Goal: Task Accomplishment & Management: Manage account settings

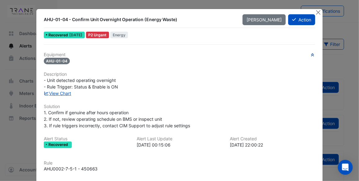
click at [310, 54] on icon "button" at bounding box center [312, 55] width 5 height 4
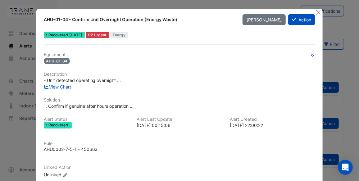
click at [310, 54] on icon "button" at bounding box center [312, 55] width 5 height 4
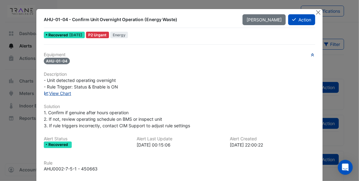
click at [63, 92] on link "View Chart" at bounding box center [58, 93] width 28 height 5
click at [318, 11] on button "Close" at bounding box center [318, 12] width 7 height 7
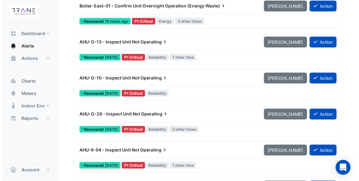
scroll to position [120, 0]
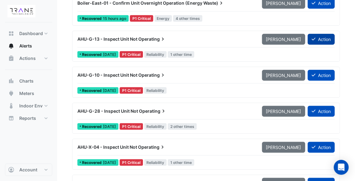
click at [320, 37] on button "Action" at bounding box center [321, 39] width 27 height 11
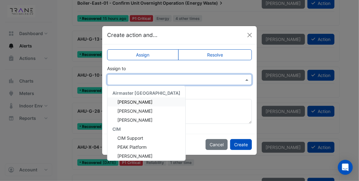
click at [247, 80] on span at bounding box center [248, 79] width 8 height 7
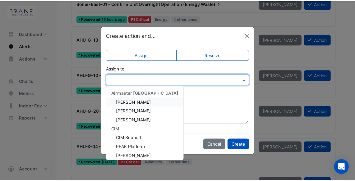
scroll to position [65, 0]
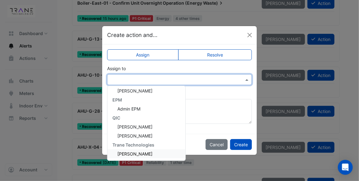
click at [147, 153] on span "[PERSON_NAME]" at bounding box center [134, 153] width 35 height 5
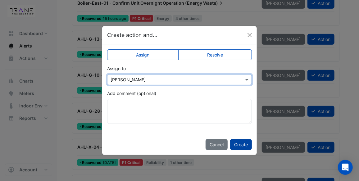
click at [241, 143] on button "Create" at bounding box center [241, 144] width 22 height 11
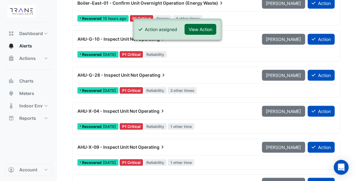
click at [206, 31] on button "View Action" at bounding box center [201, 29] width 32 height 11
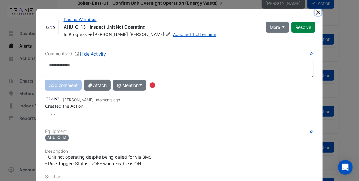
click at [315, 13] on button "Close" at bounding box center [318, 12] width 7 height 7
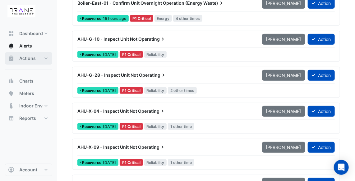
click at [43, 58] on button "Actions" at bounding box center [28, 58] width 47 height 12
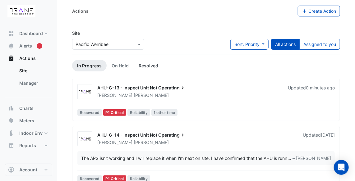
click at [145, 66] on link "Resolved" at bounding box center [149, 65] width 30 height 11
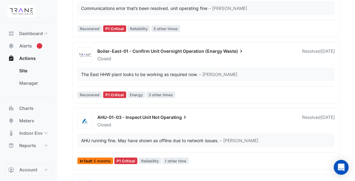
scroll to position [160, 0]
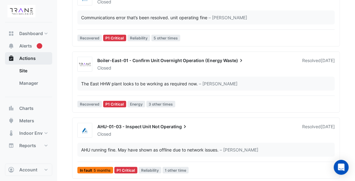
click at [35, 59] on span "Actions" at bounding box center [27, 58] width 16 height 6
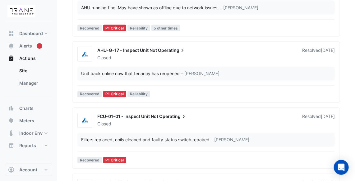
scroll to position [275, 0]
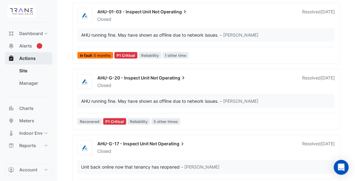
click at [28, 58] on span "Actions" at bounding box center [27, 58] width 16 height 6
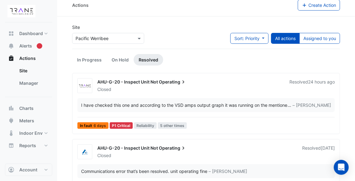
scroll to position [0, 0]
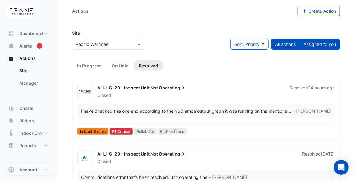
click at [324, 42] on button "Assigned to you" at bounding box center [319, 44] width 41 height 11
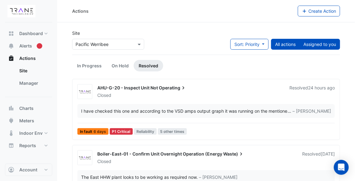
click at [294, 43] on button "All actions" at bounding box center [285, 44] width 29 height 11
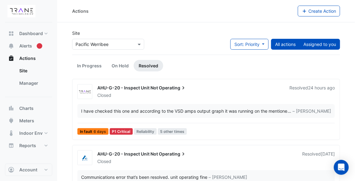
click at [316, 42] on button "Assigned to you" at bounding box center [319, 44] width 41 height 11
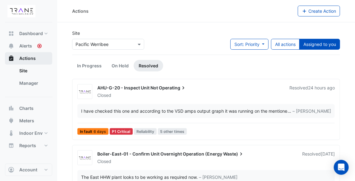
click at [31, 59] on span "Actions" at bounding box center [27, 58] width 16 height 6
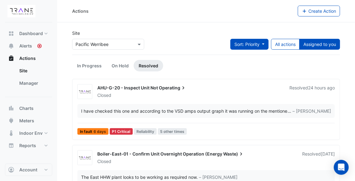
click at [253, 45] on span "Sort: Priority" at bounding box center [246, 44] width 25 height 5
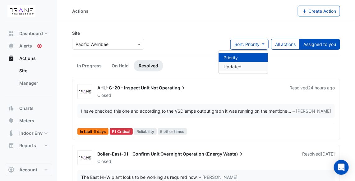
click at [244, 65] on li "Updated" at bounding box center [243, 66] width 49 height 9
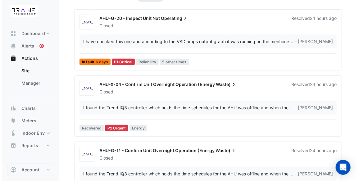
scroll to position [74, 0]
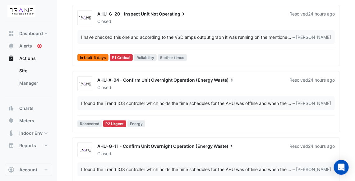
click at [184, 102] on div "I found the Trend IQ3 controller which holds the time schedules for the AHU was…" at bounding box center [184, 103] width 206 height 7
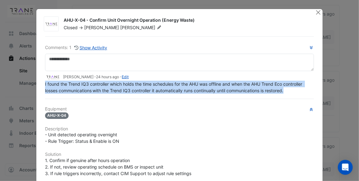
drag, startPoint x: 290, startPoint y: 91, endPoint x: 35, endPoint y: 81, distance: 255.0
click at [36, 81] on div "AHU-X-04 - Confirm Unit Overnight Operation (Energy Waste) Closed -> Nicholas G…" at bounding box center [179, 154] width 287 height 291
copy span "I found the Trend IQ3 controller which holds the time schedules for the AHU was…"
click at [316, 11] on button "Close" at bounding box center [318, 12] width 7 height 7
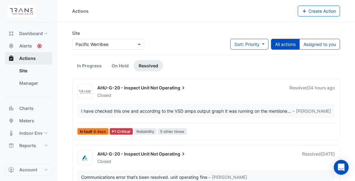
click at [31, 59] on span "Actions" at bounding box center [27, 58] width 16 height 6
click at [91, 65] on link "In Progress" at bounding box center [89, 65] width 34 height 11
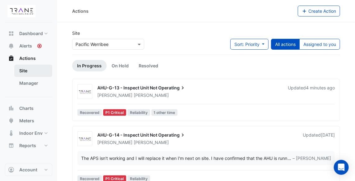
click at [37, 67] on link "Site" at bounding box center [33, 71] width 38 height 12
click at [37, 57] on button "Actions" at bounding box center [28, 58] width 47 height 12
click at [31, 44] on span "Alerts" at bounding box center [25, 46] width 13 height 6
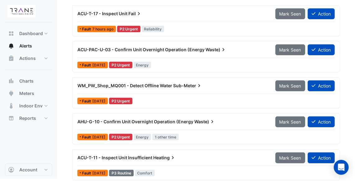
scroll to position [76, 0]
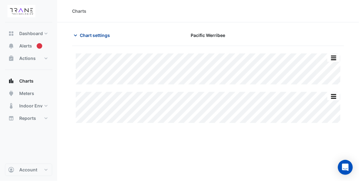
click at [76, 35] on icon "button" at bounding box center [75, 35] width 3 height 2
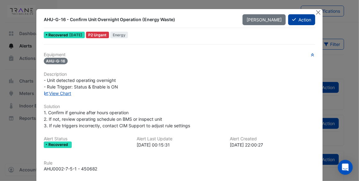
click at [295, 17] on button "Action" at bounding box center [301, 19] width 27 height 11
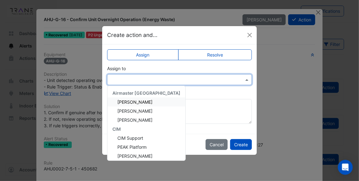
click at [248, 79] on span at bounding box center [248, 79] width 8 height 7
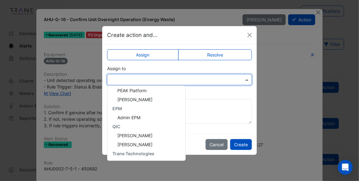
scroll to position [65, 0]
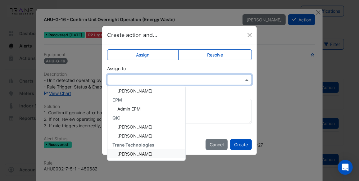
click at [147, 152] on span "Nicholas Gilmour" at bounding box center [134, 153] width 35 height 5
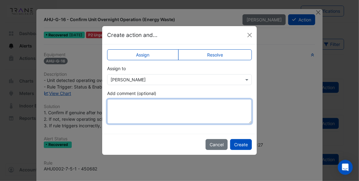
click at [145, 104] on textarea "Add comment (optional)" at bounding box center [179, 111] width 145 height 25
paste textarea "**********"
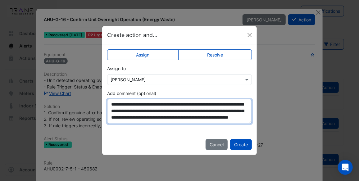
scroll to position [3, 0]
type textarea "**********"
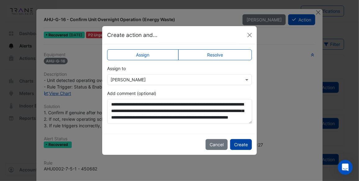
click at [243, 144] on button "Create" at bounding box center [241, 144] width 22 height 11
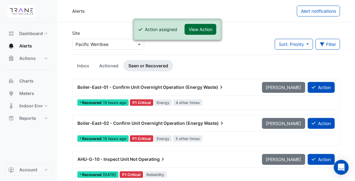
click at [206, 27] on button "View Action" at bounding box center [201, 29] width 32 height 11
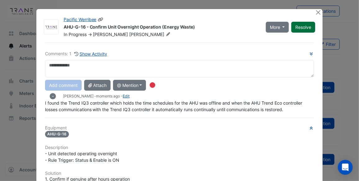
click at [306, 24] on button "Resolve" at bounding box center [303, 27] width 24 height 11
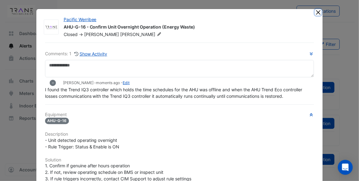
click at [316, 11] on button "Close" at bounding box center [318, 12] width 7 height 7
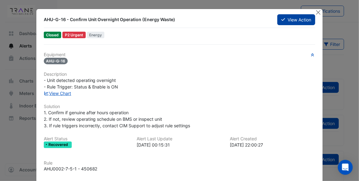
click at [289, 21] on button "View Action" at bounding box center [296, 19] width 38 height 11
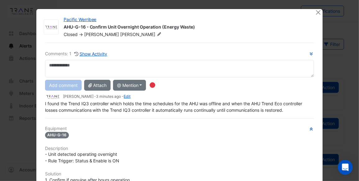
click at [79, 67] on textarea at bounding box center [179, 68] width 269 height 17
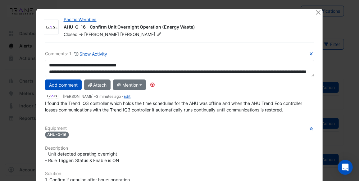
drag, startPoint x: 292, startPoint y: 73, endPoint x: 33, endPoint y: 60, distance: 259.5
click at [33, 60] on ngb-modal-window "Pacific Werribee AHU-G-16 - Confirm Unit Overnight Operation (Energy Waste) Clo…" at bounding box center [179, 90] width 359 height 181
click at [152, 64] on textarea "**********" at bounding box center [180, 68] width 270 height 17
drag, startPoint x: 66, startPoint y: 71, endPoint x: 43, endPoint y: 62, distance: 24.7
click at [45, 62] on textarea "**********" at bounding box center [180, 68] width 270 height 17
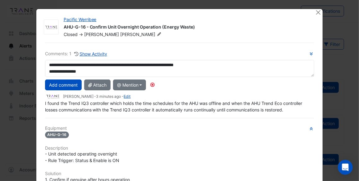
scroll to position [20, 0]
click at [80, 71] on textarea "**********" at bounding box center [180, 68] width 270 height 17
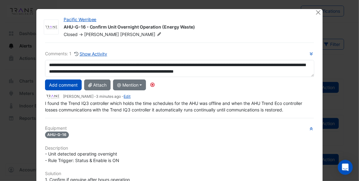
scroll to position [0, 0]
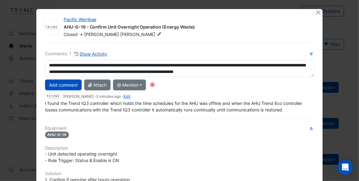
drag, startPoint x: 69, startPoint y: 71, endPoint x: 43, endPoint y: 62, distance: 27.0
click at [45, 62] on textarea "**********" at bounding box center [180, 68] width 270 height 17
type textarea "**********"
click at [64, 87] on button "Add comment" at bounding box center [63, 85] width 37 height 11
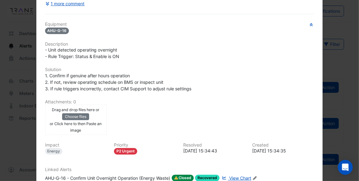
scroll to position [144, 0]
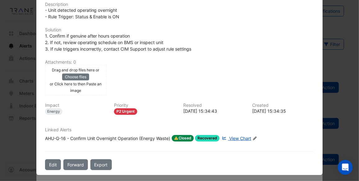
click at [181, 135] on span "Closed" at bounding box center [183, 138] width 22 height 7
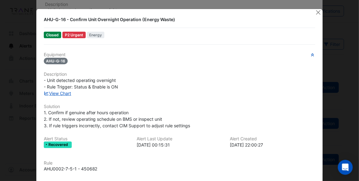
click at [48, 36] on span "Closed" at bounding box center [53, 35] width 18 height 7
click at [316, 11] on button "Close" at bounding box center [318, 12] width 7 height 7
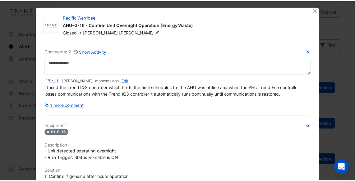
scroll to position [0, 0]
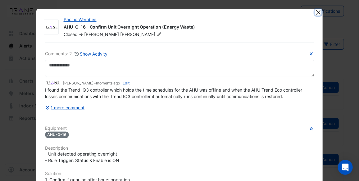
click at [315, 12] on button "Close" at bounding box center [318, 12] width 7 height 7
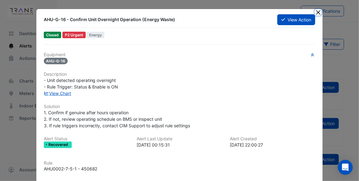
click at [316, 12] on button "Close" at bounding box center [318, 12] width 7 height 7
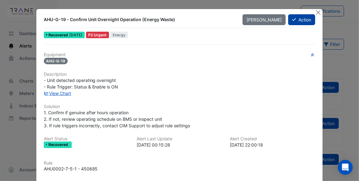
click at [296, 17] on button "Action" at bounding box center [301, 19] width 27 height 11
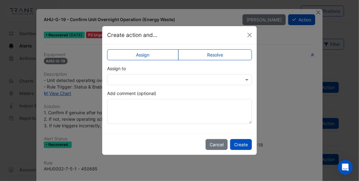
click at [143, 80] on input "text" at bounding box center [174, 80] width 126 height 7
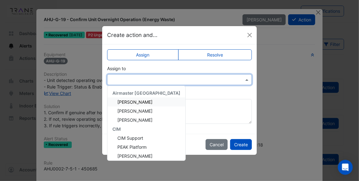
scroll to position [65, 0]
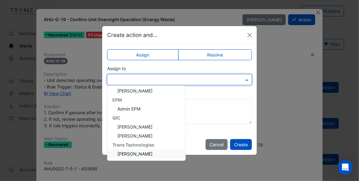
click at [147, 151] on span "[PERSON_NAME]" at bounding box center [134, 153] width 35 height 5
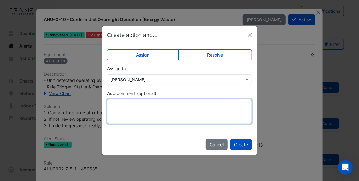
click at [136, 103] on textarea "Add comment (optional)" at bounding box center [179, 111] width 145 height 25
paste textarea "**********"
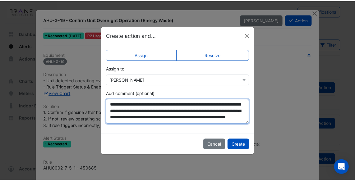
scroll to position [3, 0]
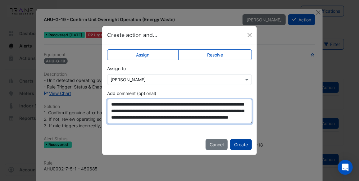
type textarea "**********"
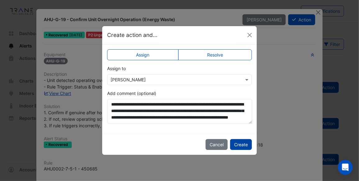
click at [241, 146] on button "Create" at bounding box center [241, 144] width 22 height 11
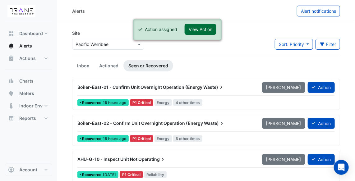
click at [199, 25] on button "View Action" at bounding box center [201, 29] width 32 height 11
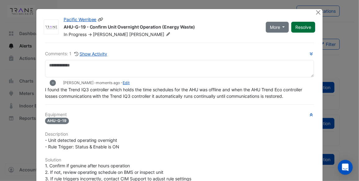
click at [302, 25] on button "Resolve" at bounding box center [303, 27] width 24 height 11
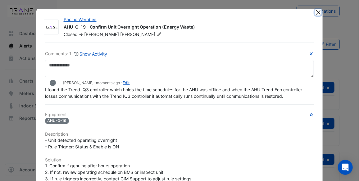
click at [318, 9] on button "Close" at bounding box center [318, 12] width 7 height 7
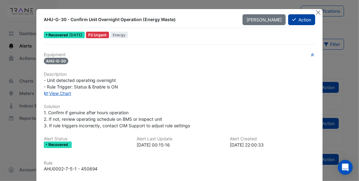
click at [304, 19] on button "Action" at bounding box center [301, 19] width 27 height 11
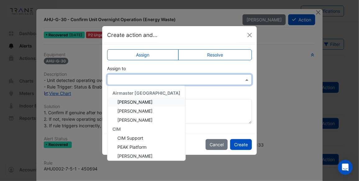
click at [246, 79] on span at bounding box center [248, 79] width 8 height 7
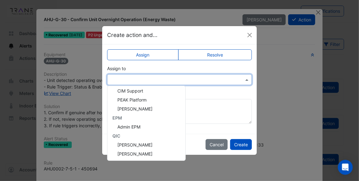
scroll to position [65, 0]
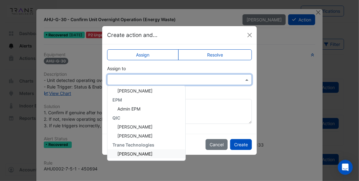
click at [147, 153] on span "[PERSON_NAME]" at bounding box center [134, 153] width 35 height 5
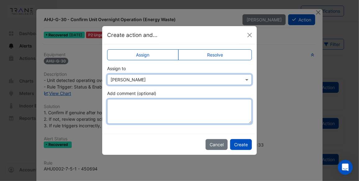
click at [145, 104] on textarea "Add comment (optional)" at bounding box center [179, 111] width 145 height 25
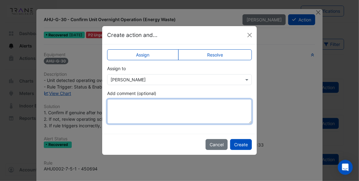
paste textarea "**********"
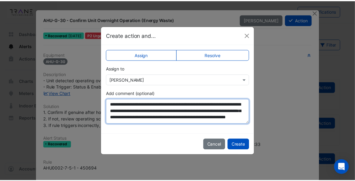
scroll to position [3, 0]
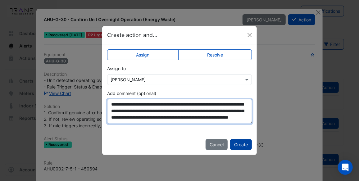
type textarea "**********"
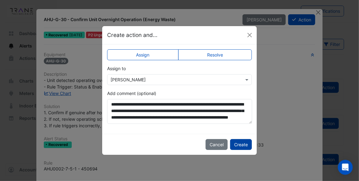
click at [243, 143] on button "Create" at bounding box center [241, 144] width 22 height 11
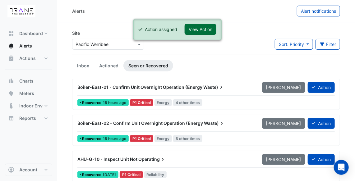
click at [205, 26] on button "View Action" at bounding box center [201, 29] width 32 height 11
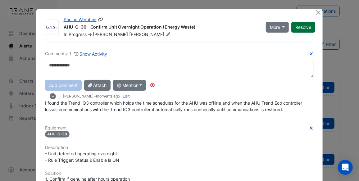
click at [304, 26] on button "Resolve" at bounding box center [303, 27] width 24 height 11
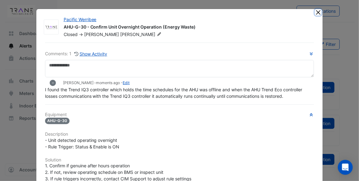
click at [319, 11] on button "Close" at bounding box center [318, 12] width 7 height 7
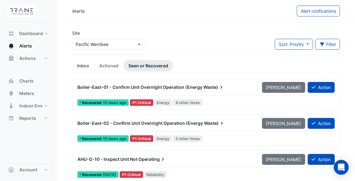
click at [83, 67] on link "Inbox" at bounding box center [83, 65] width 22 height 11
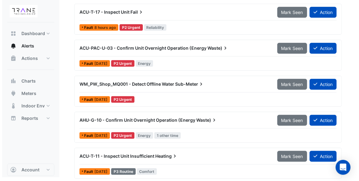
scroll to position [76, 0]
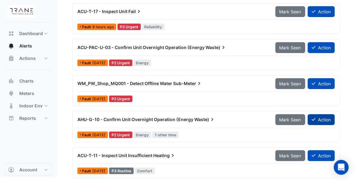
click at [324, 120] on button "Action" at bounding box center [321, 119] width 27 height 11
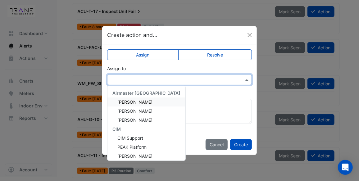
click at [248, 79] on span at bounding box center [248, 79] width 8 height 7
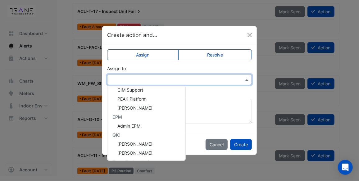
scroll to position [65, 0]
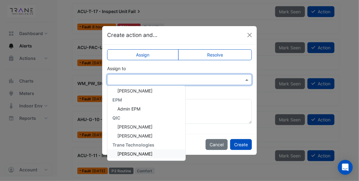
click at [143, 154] on span "[PERSON_NAME]" at bounding box center [134, 153] width 35 height 5
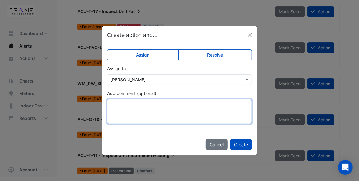
click at [163, 105] on textarea "Add comment (optional)" at bounding box center [179, 111] width 145 height 25
paste textarea "**********"
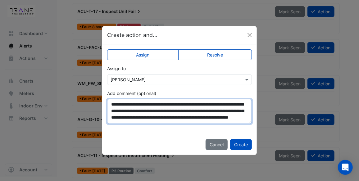
scroll to position [3, 0]
type textarea "**********"
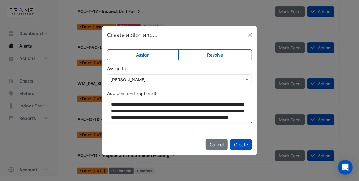
click at [230, 55] on label "Resolve" at bounding box center [215, 54] width 74 height 11
click at [243, 143] on button "Create" at bounding box center [241, 144] width 22 height 11
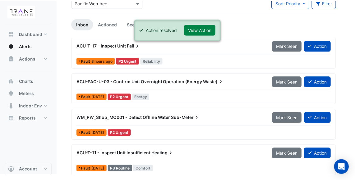
scroll to position [40, 0]
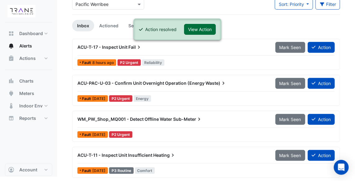
click at [202, 27] on button "View Action" at bounding box center [200, 29] width 32 height 11
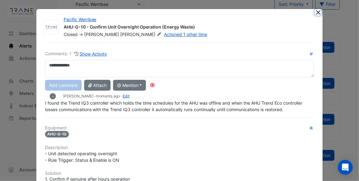
click at [316, 11] on button "Close" at bounding box center [318, 12] width 7 height 7
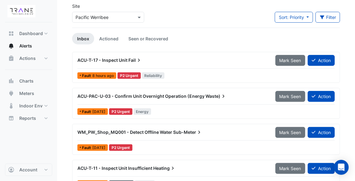
scroll to position [0, 0]
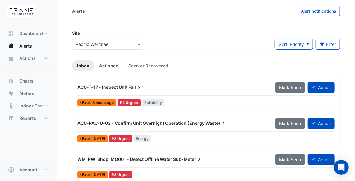
click at [113, 66] on link "Actioned" at bounding box center [108, 65] width 29 height 11
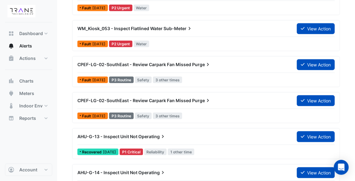
scroll to position [198, 0]
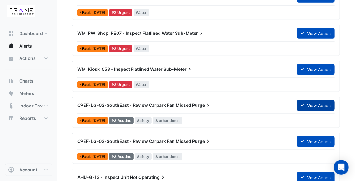
click at [310, 101] on button "View Action" at bounding box center [316, 105] width 38 height 11
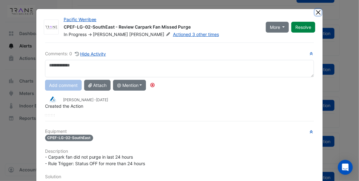
click at [317, 10] on button "Close" at bounding box center [318, 12] width 7 height 7
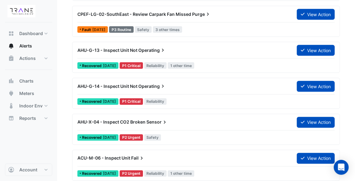
scroll to position [0, 0]
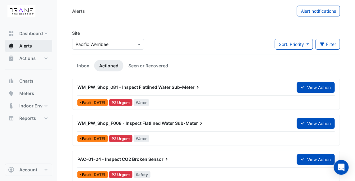
click at [32, 43] on span "Alerts" at bounding box center [25, 46] width 13 height 6
click at [151, 65] on link "Seen or Recovered" at bounding box center [148, 65] width 50 height 11
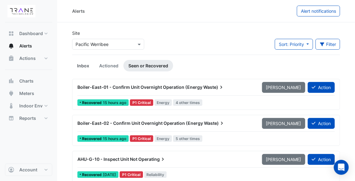
click at [82, 66] on link "Inbox" at bounding box center [83, 65] width 22 height 11
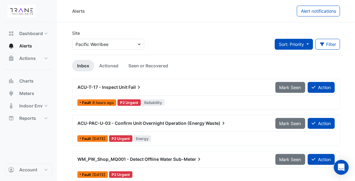
click at [305, 46] on button "Sort: Priority" at bounding box center [294, 44] width 38 height 11
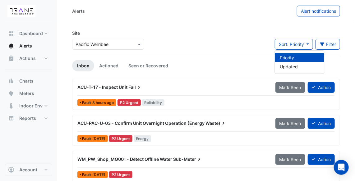
click at [343, 59] on section "Site Select a Site × Pacific Werribee Sort: Priority Filter Title Priority Filt…" at bounding box center [206, 119] width 298 height 195
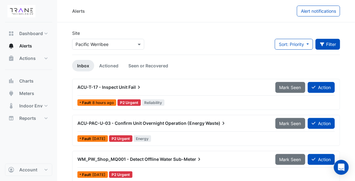
click at [332, 42] on button "Filter" at bounding box center [327, 44] width 25 height 11
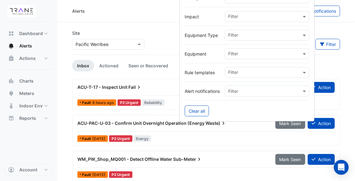
click at [350, 39] on section "Site Select a Site × Pacific Werribee Sort: Priority Priority Updated Filter In…" at bounding box center [206, 119] width 298 height 195
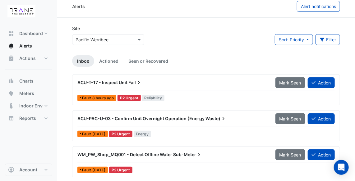
scroll to position [2, 0]
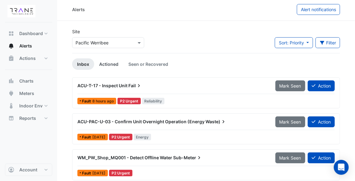
click at [112, 63] on link "Actioned" at bounding box center [108, 63] width 29 height 11
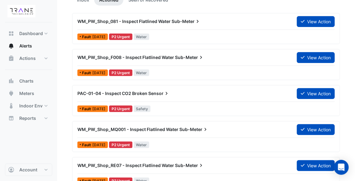
scroll to position [0, 0]
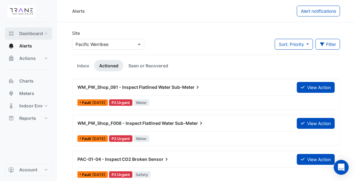
click at [40, 34] on span "Dashboard" at bounding box center [31, 33] width 24 height 6
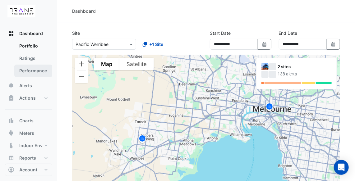
click at [38, 71] on link "Performance" at bounding box center [33, 71] width 38 height 12
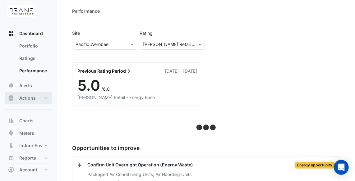
click at [31, 98] on span "Actions" at bounding box center [27, 98] width 16 height 6
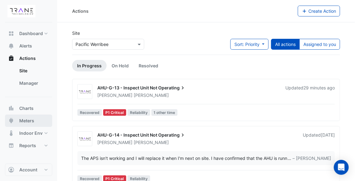
click at [31, 120] on span "Meters" at bounding box center [26, 121] width 15 height 6
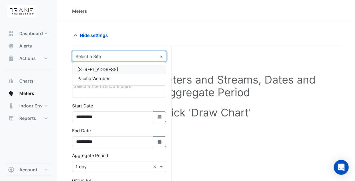
click at [163, 55] on span at bounding box center [162, 56] width 8 height 7
click at [114, 78] on div "Pacific Werribee" at bounding box center [119, 78] width 94 height 9
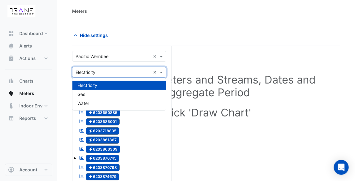
click at [161, 71] on span at bounding box center [162, 72] width 8 height 7
click at [131, 94] on div "Gas" at bounding box center [119, 94] width 94 height 9
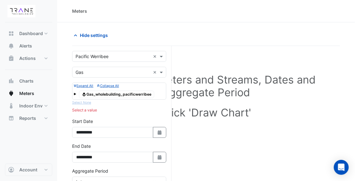
click at [75, 93] on span at bounding box center [75, 94] width 2 height 2
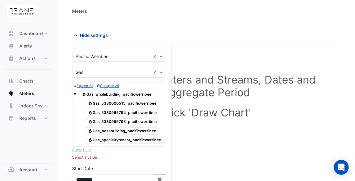
click at [161, 56] on span at bounding box center [162, 56] width 8 height 7
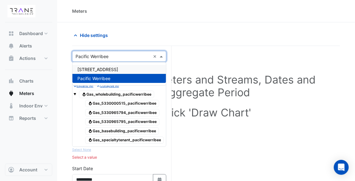
click at [176, 67] on div "Select Site, Meters and Streams, Dates and Aggregate Period Click 'Draw Chart'" at bounding box center [206, 97] width 268 height 88
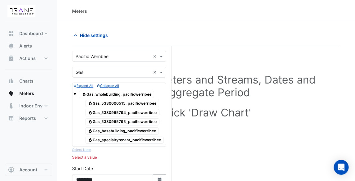
click at [74, 94] on span at bounding box center [75, 94] width 2 height 2
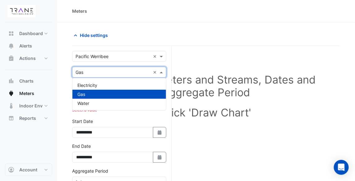
click at [161, 72] on span at bounding box center [162, 72] width 8 height 7
click at [127, 103] on div "Water" at bounding box center [119, 103] width 94 height 9
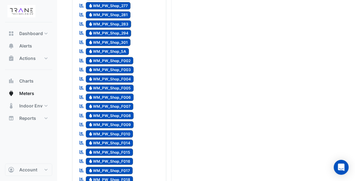
scroll to position [401, 0]
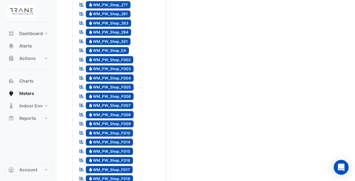
click at [117, 111] on span "Water WM_PW_Shop_F008" at bounding box center [110, 114] width 48 height 7
click at [82, 112] on icon "Reportable" at bounding box center [82, 114] width 6 height 4
click at [108, 111] on span "Water WM_PW_Shop_F008" at bounding box center [110, 114] width 48 height 7
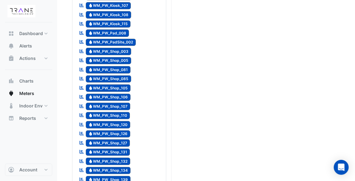
scroll to position [0, 0]
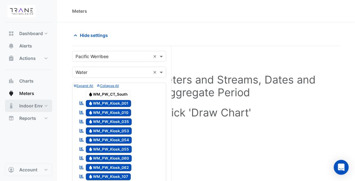
click at [34, 105] on span "Indoor Env" at bounding box center [30, 106] width 23 height 6
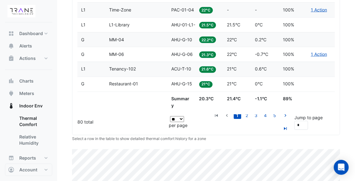
scroll to position [75, 0]
